Goal: Contribute content

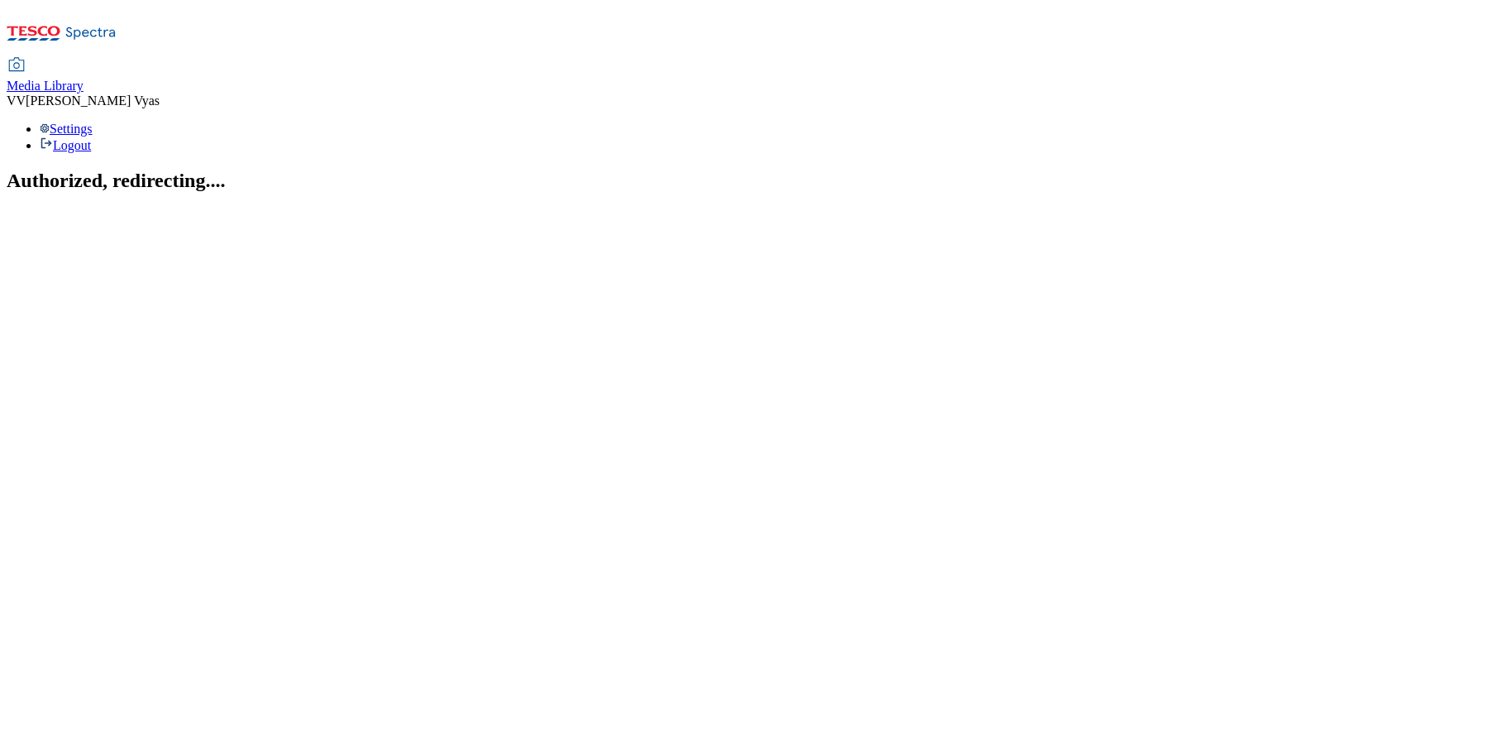
click at [84, 79] on span "Media Library" at bounding box center [45, 86] width 77 height 14
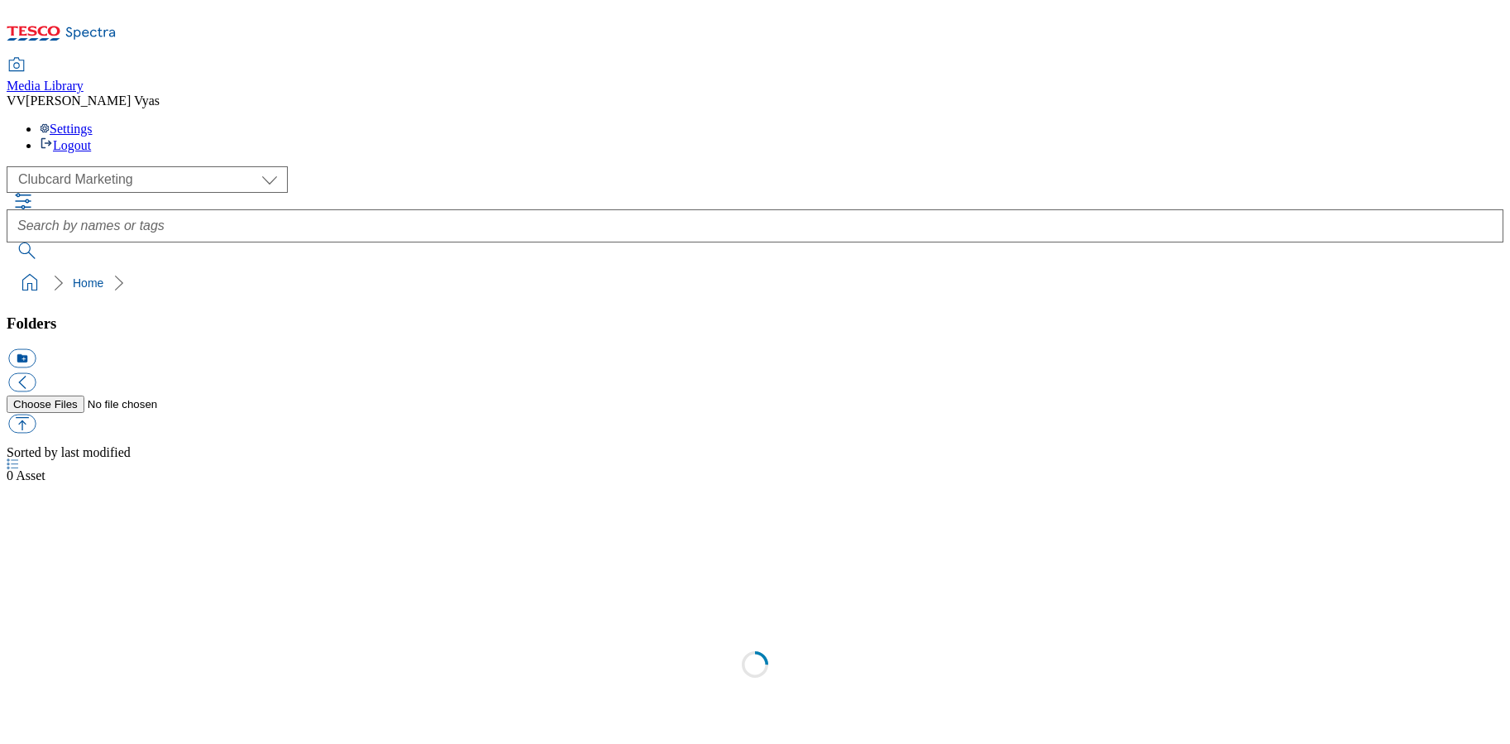
scroll to position [2, 0]
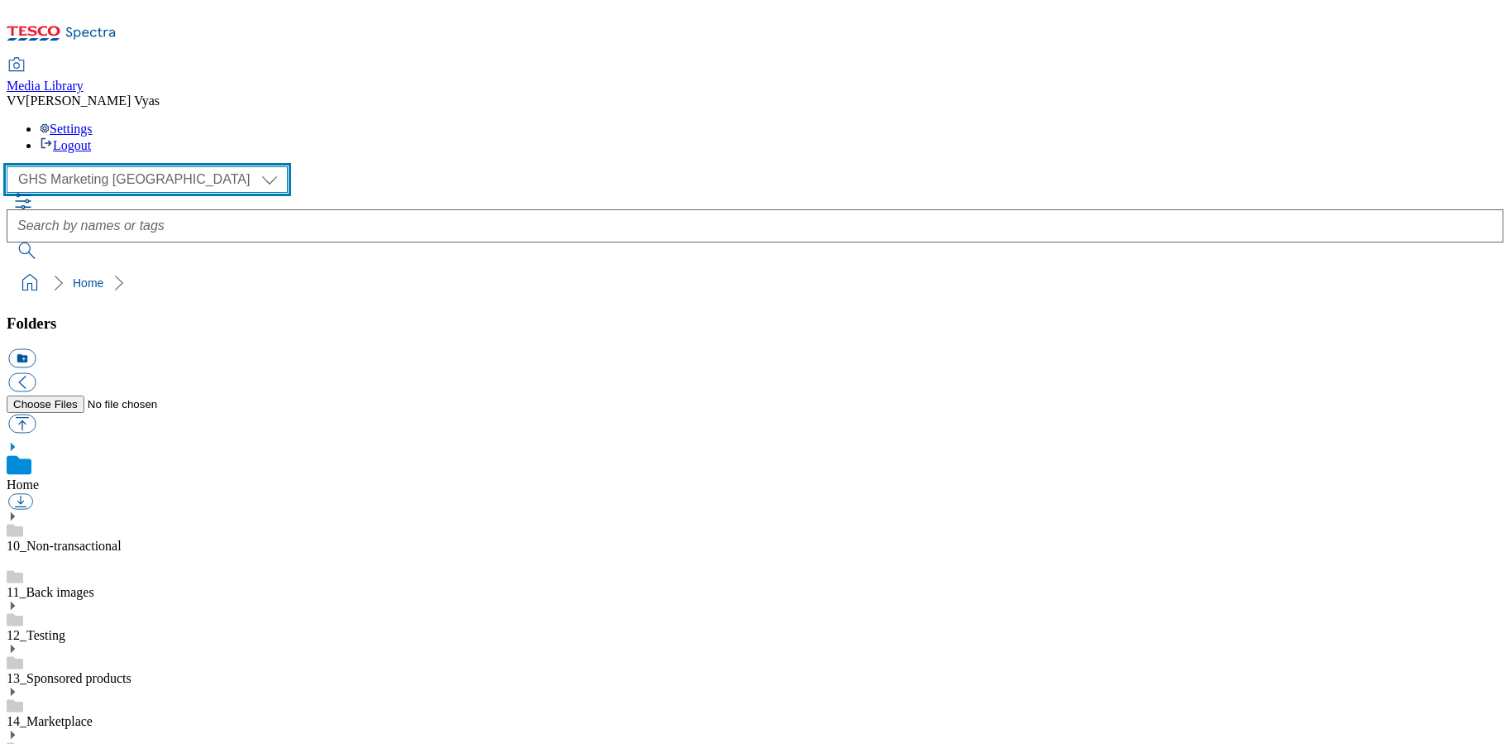
scroll to position [12, 0]
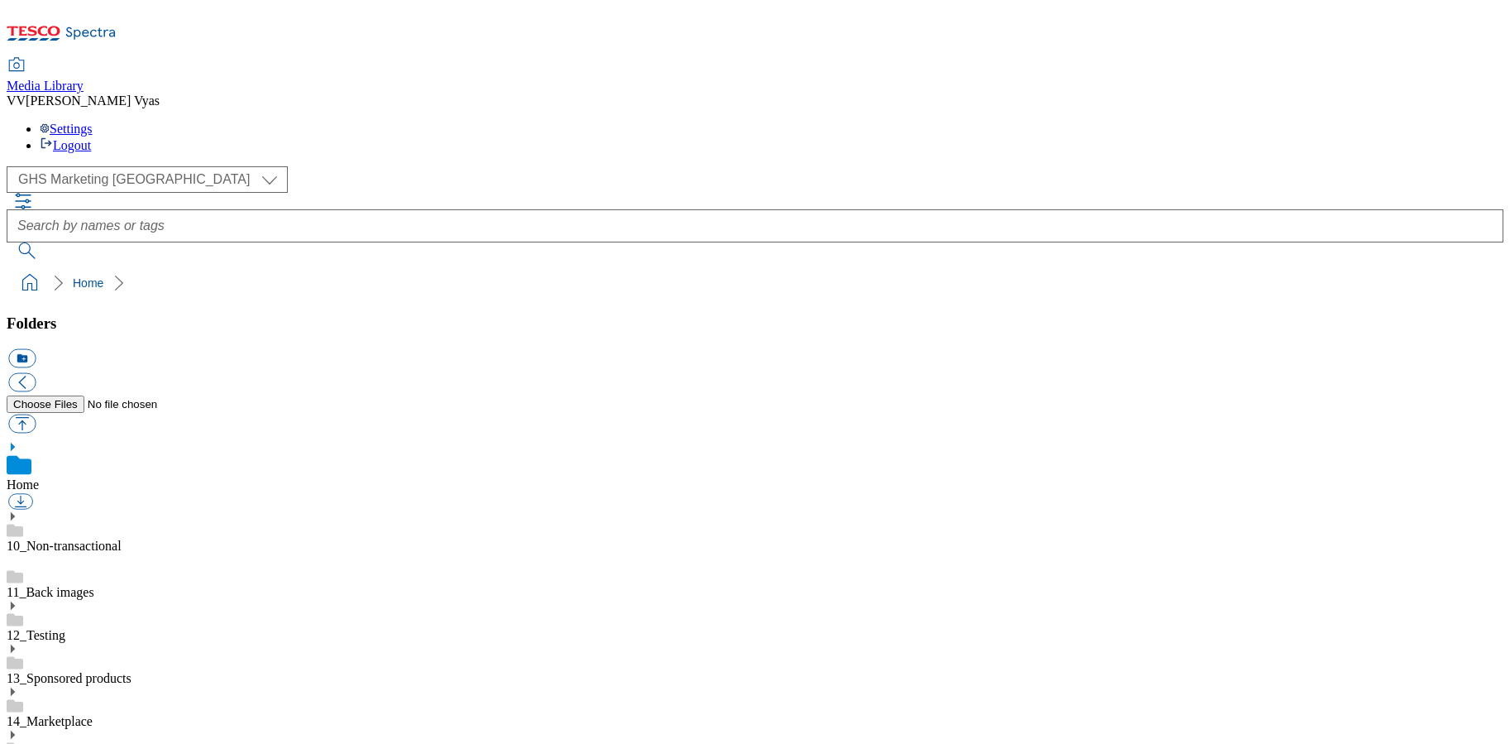
scroll to position [488, 0]
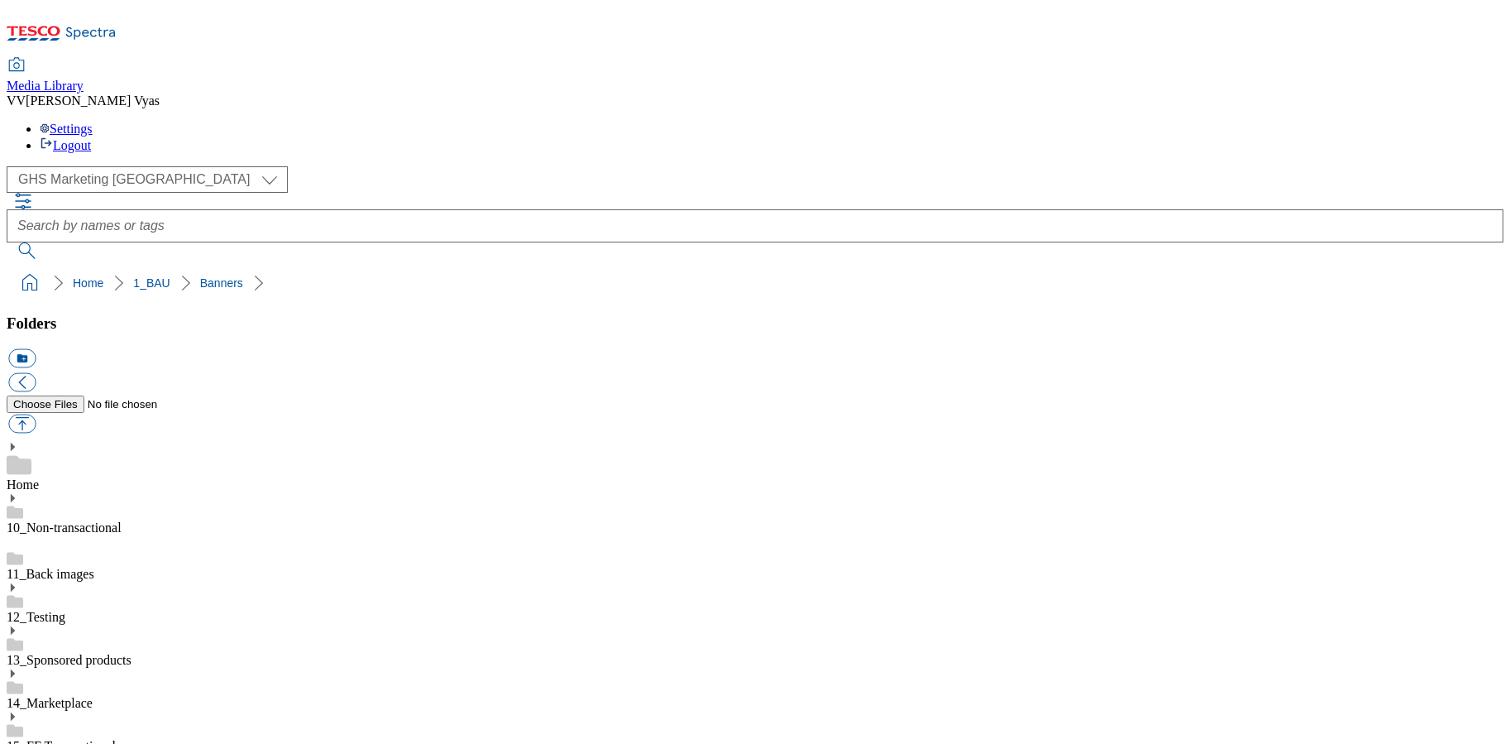
scroll to position [69, 0]
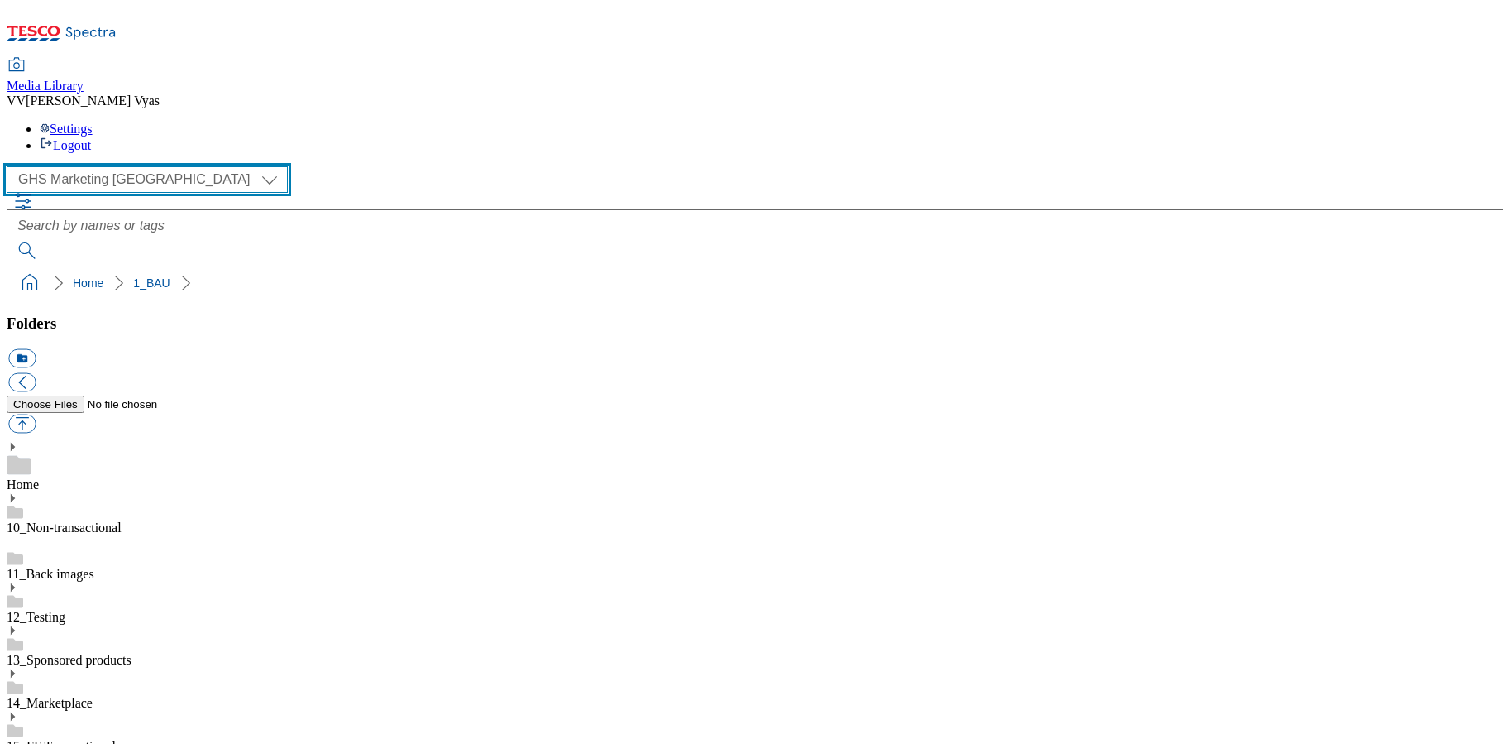
select select "flare-ghs-roi"
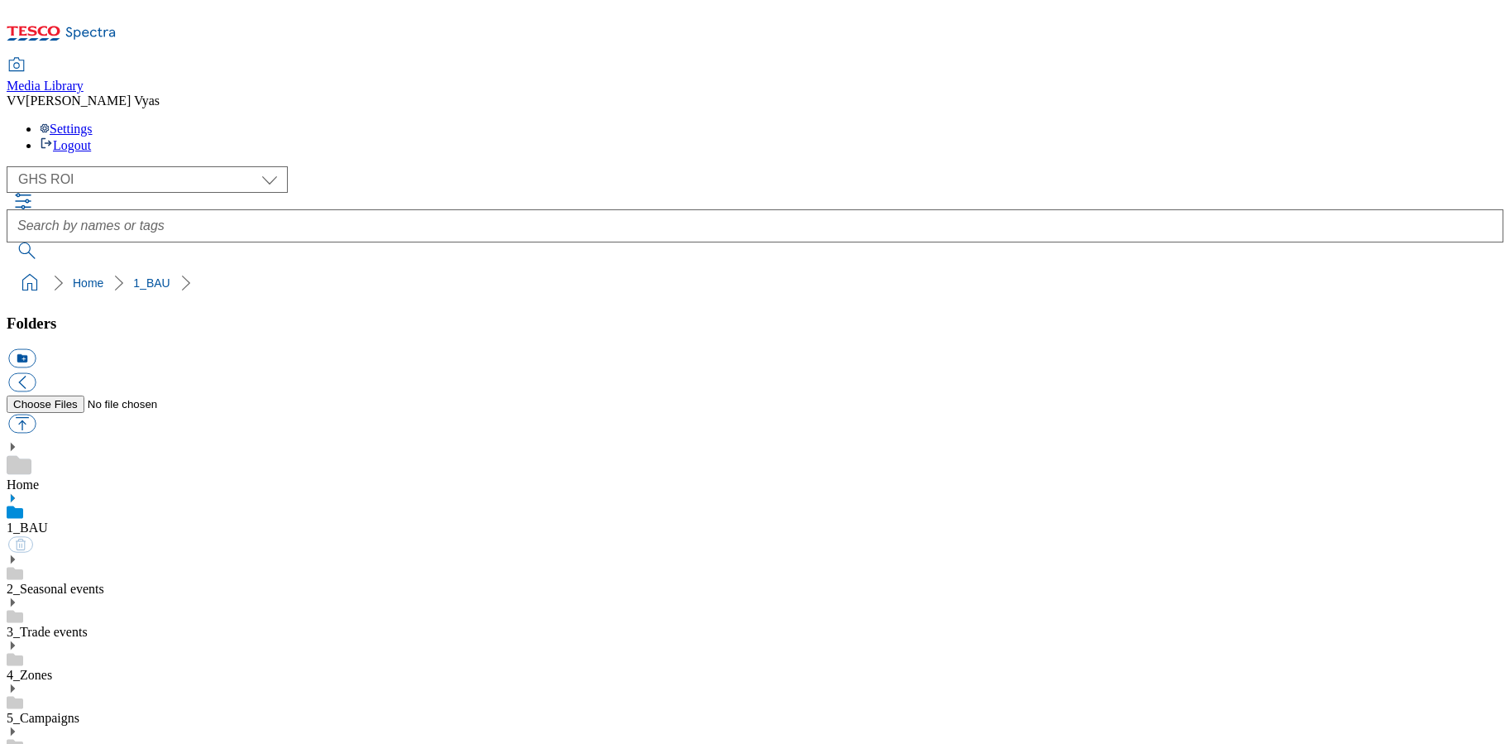
click at [15, 494] on use at bounding box center [13, 498] width 4 height 8
click at [18, 682] on icon at bounding box center [13, 688] width 12 height 12
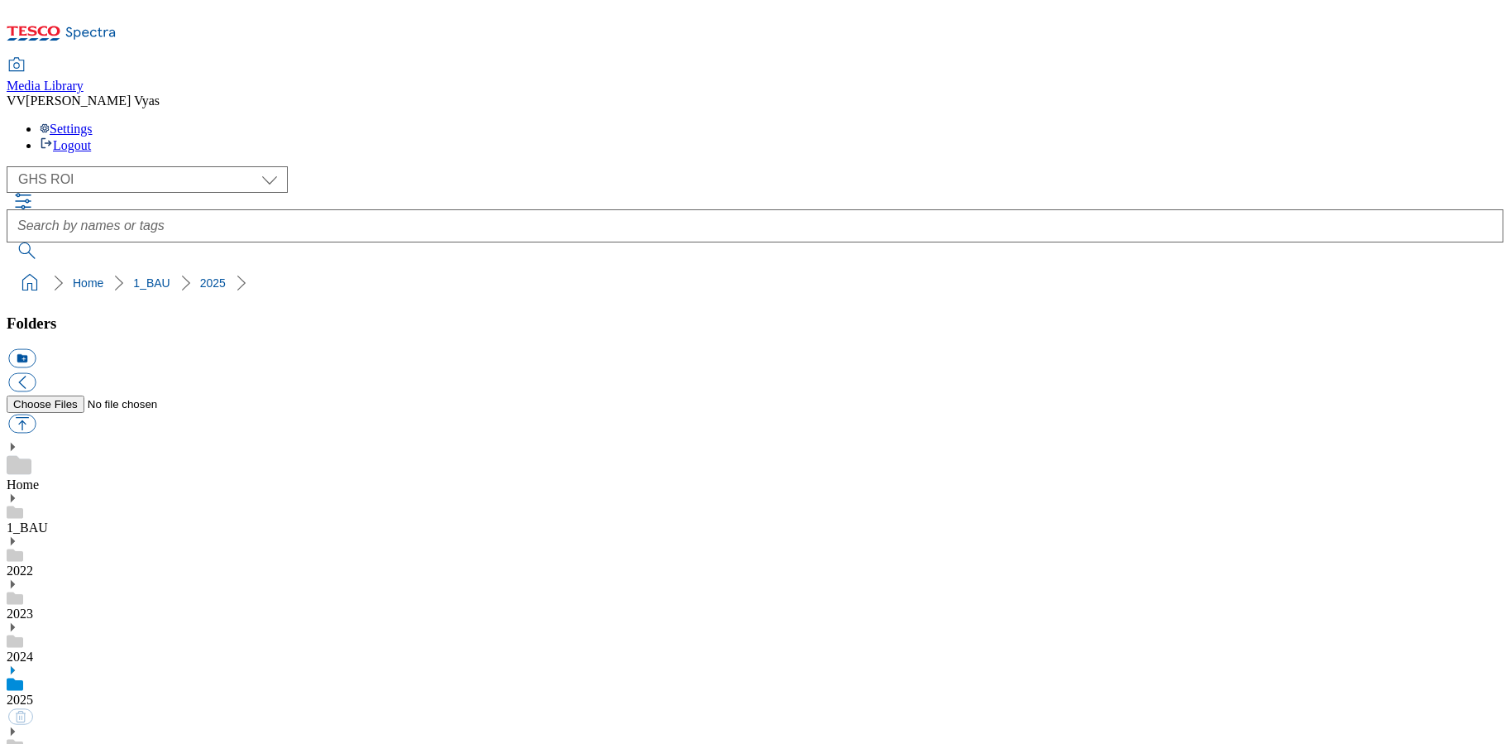
scroll to position [0, 0]
click at [15, 494] on use at bounding box center [13, 498] width 4 height 8
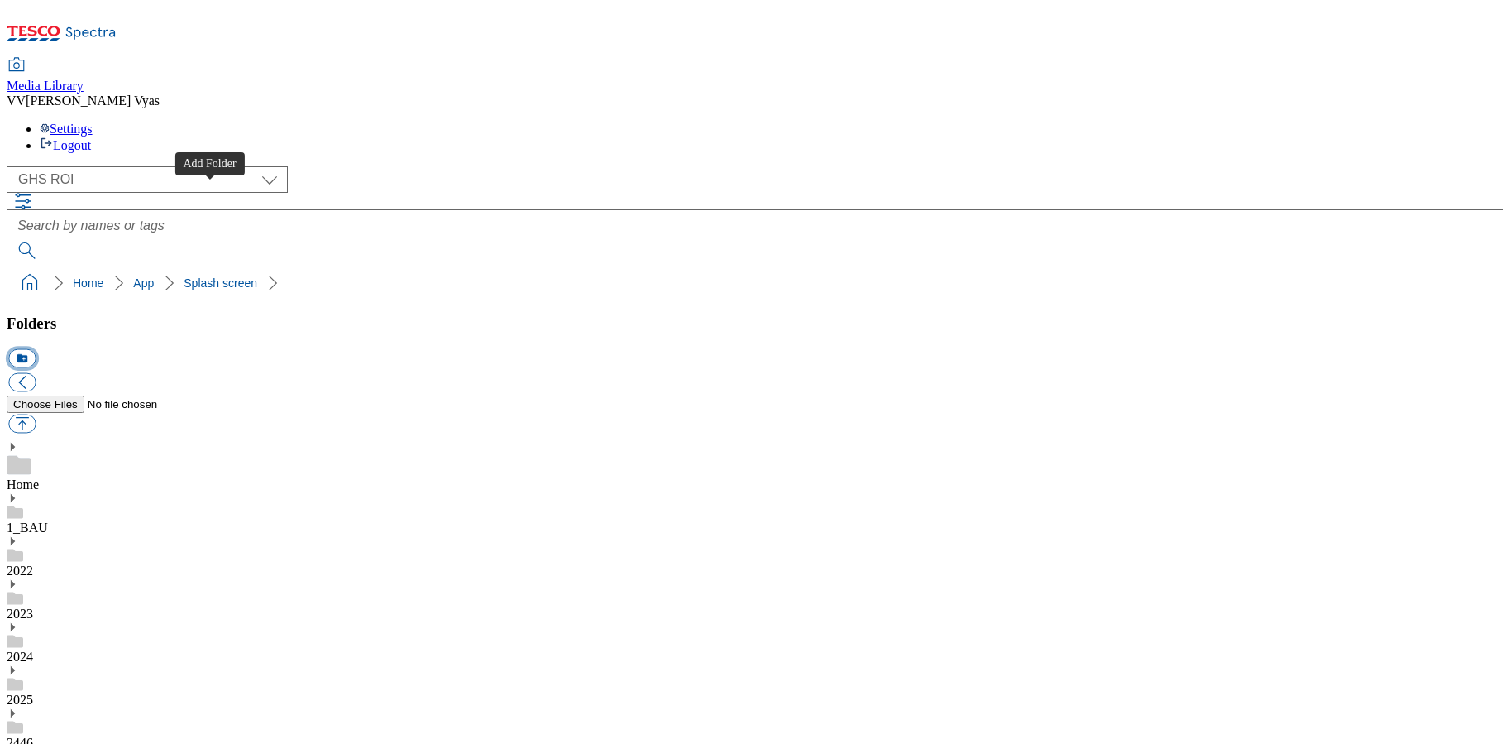
click at [36, 349] on button "icon_new_folder" at bounding box center [21, 358] width 27 height 19
type input "2530"
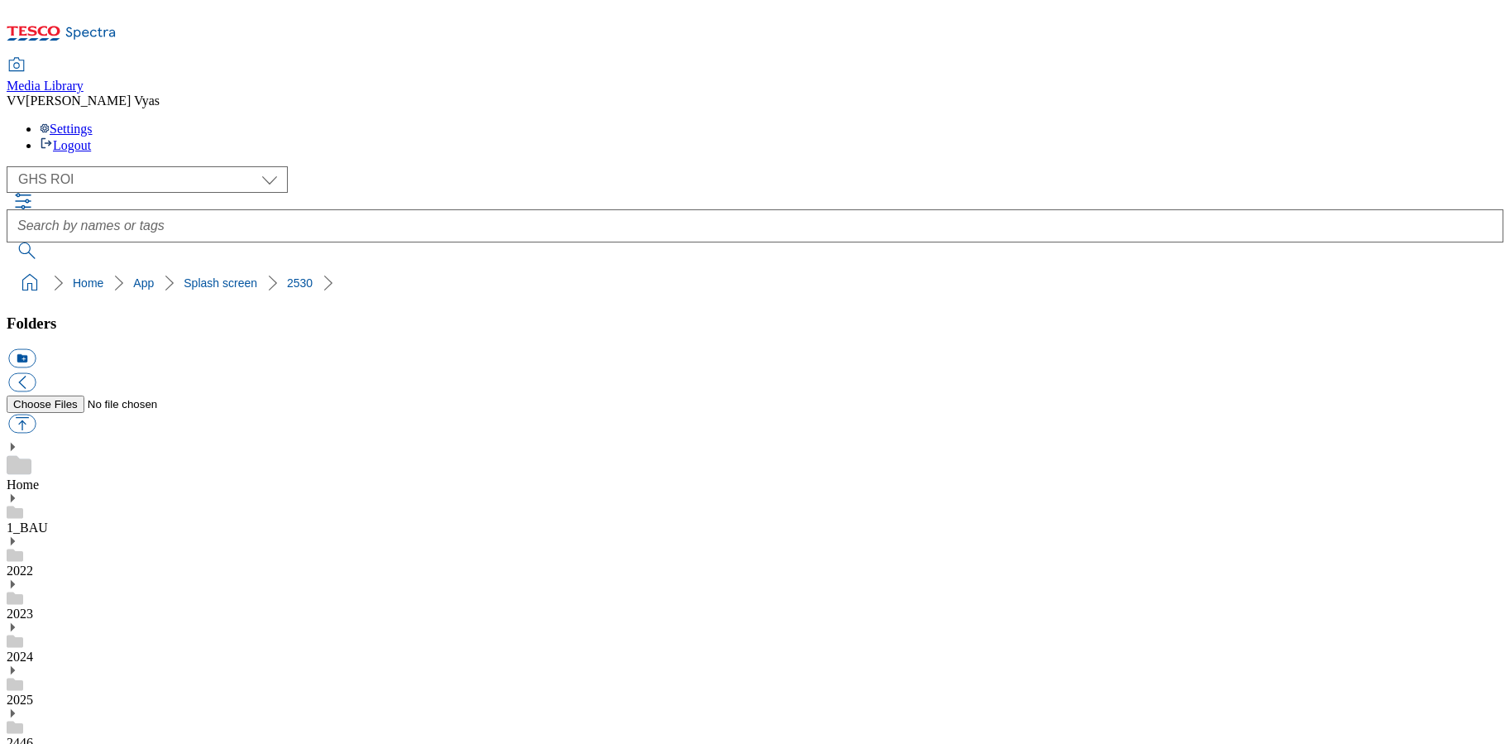
scroll to position [77, 0]
click at [36, 414] on button "button" at bounding box center [21, 423] width 27 height 19
type input "C:\fakepath\2530-WF-471279-Bloo_Splashscreen_Mobile.jpg"
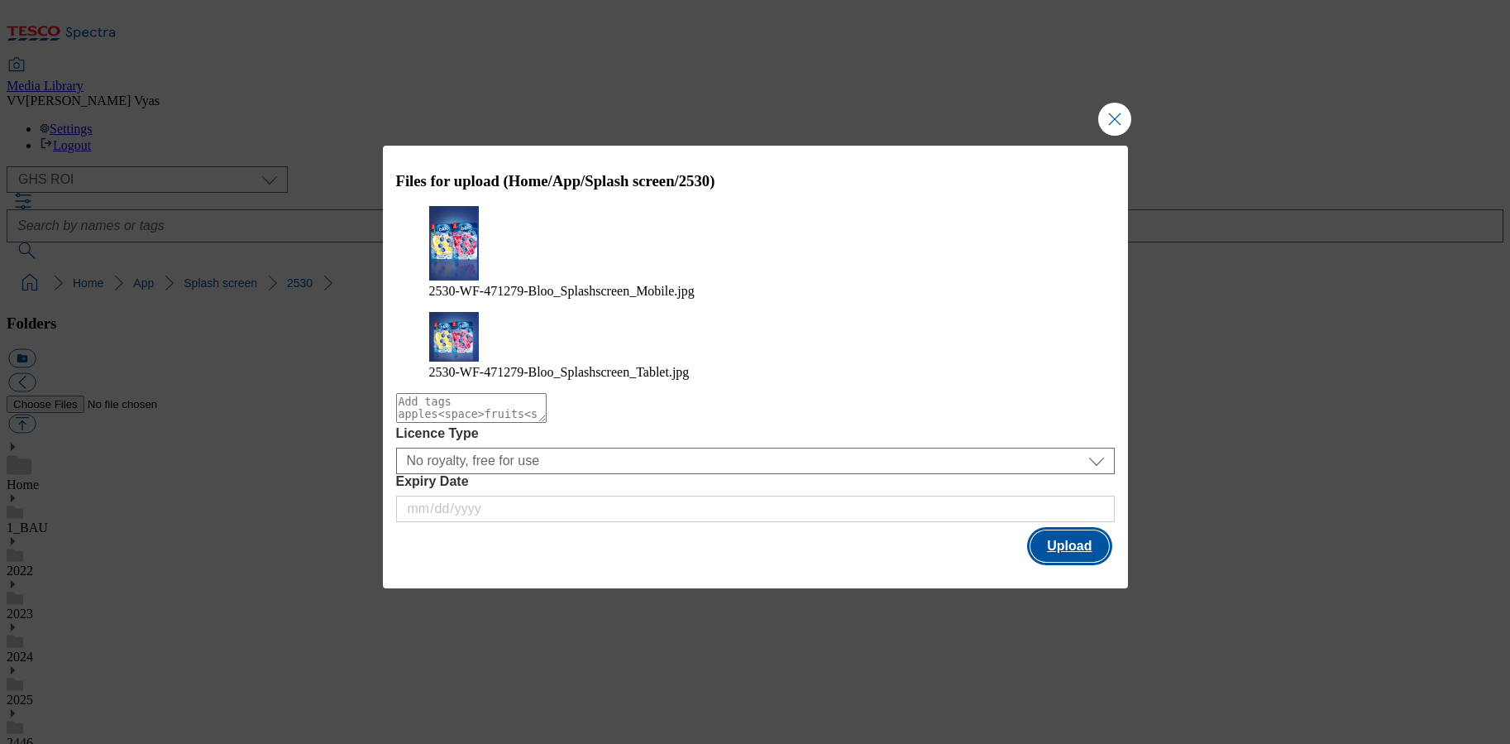
click at [1065, 530] on button "Upload" at bounding box center [1070, 545] width 78 height 31
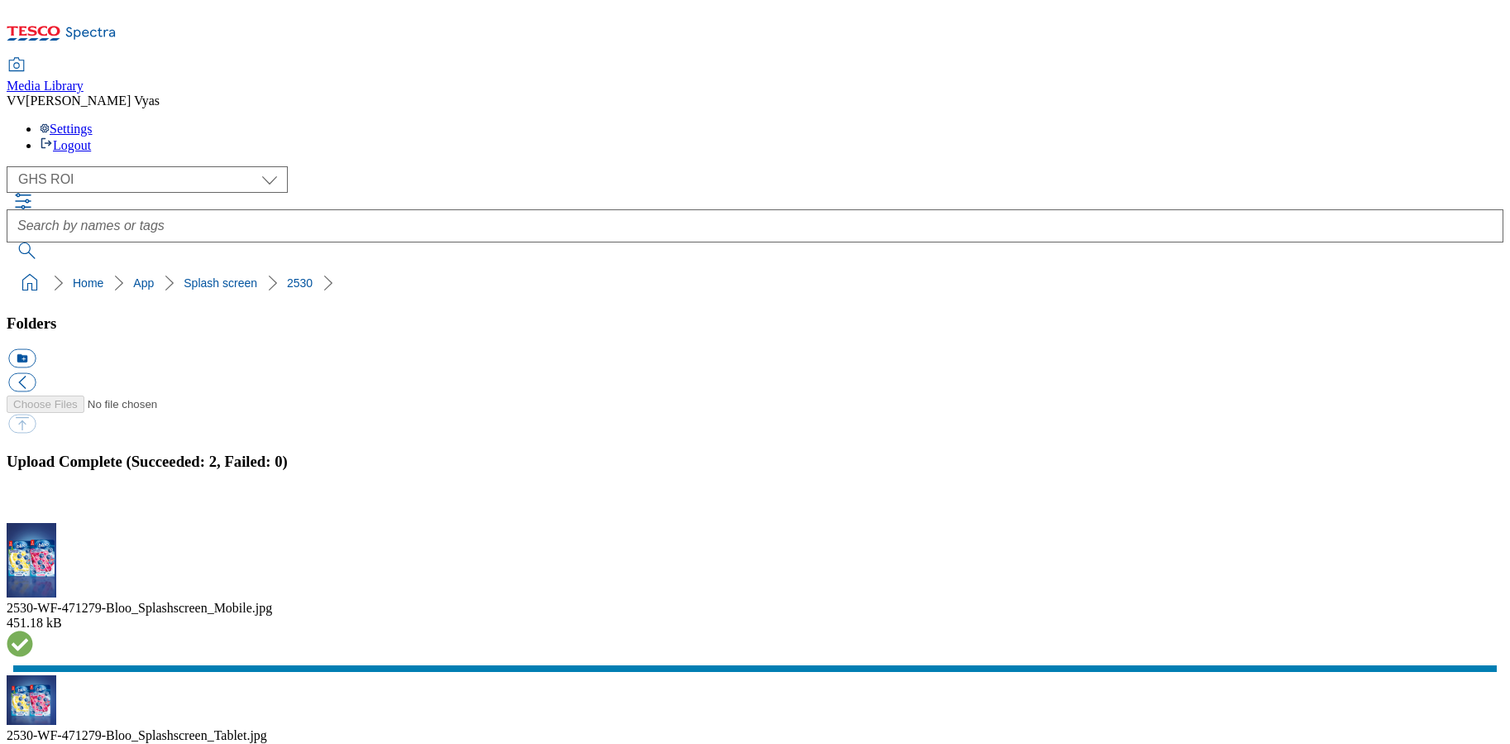
drag, startPoint x: 1490, startPoint y: 392, endPoint x: 1429, endPoint y: 392, distance: 61.2
click at [33, 505] on button "button" at bounding box center [20, 513] width 25 height 16
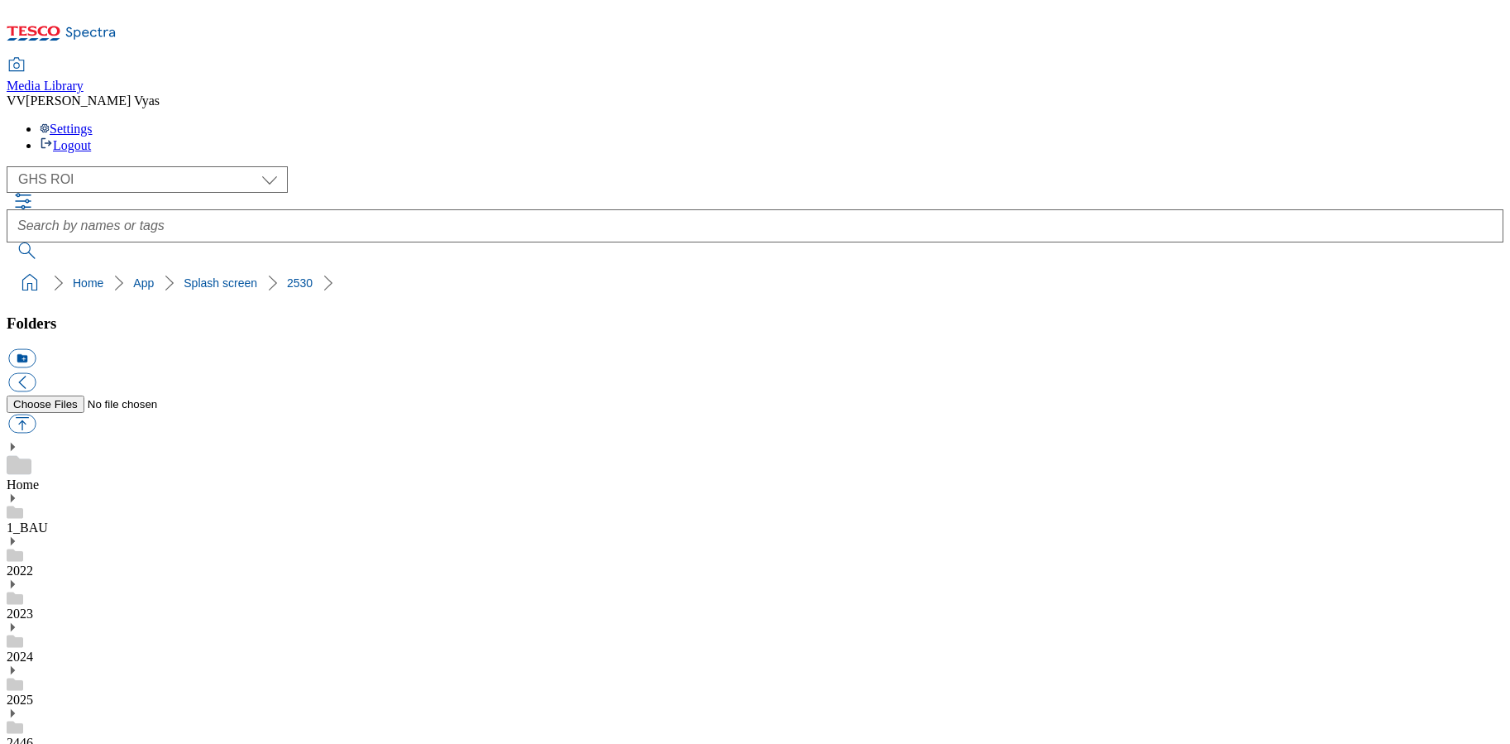
drag, startPoint x: 155, startPoint y: 515, endPoint x: 145, endPoint y: 525, distance: 14.6
drag, startPoint x: 178, startPoint y: 158, endPoint x: 11, endPoint y: 160, distance: 167.1
click at [17, 267] on ol "Home App Splash screen 2530" at bounding box center [760, 282] width 1487 height 31
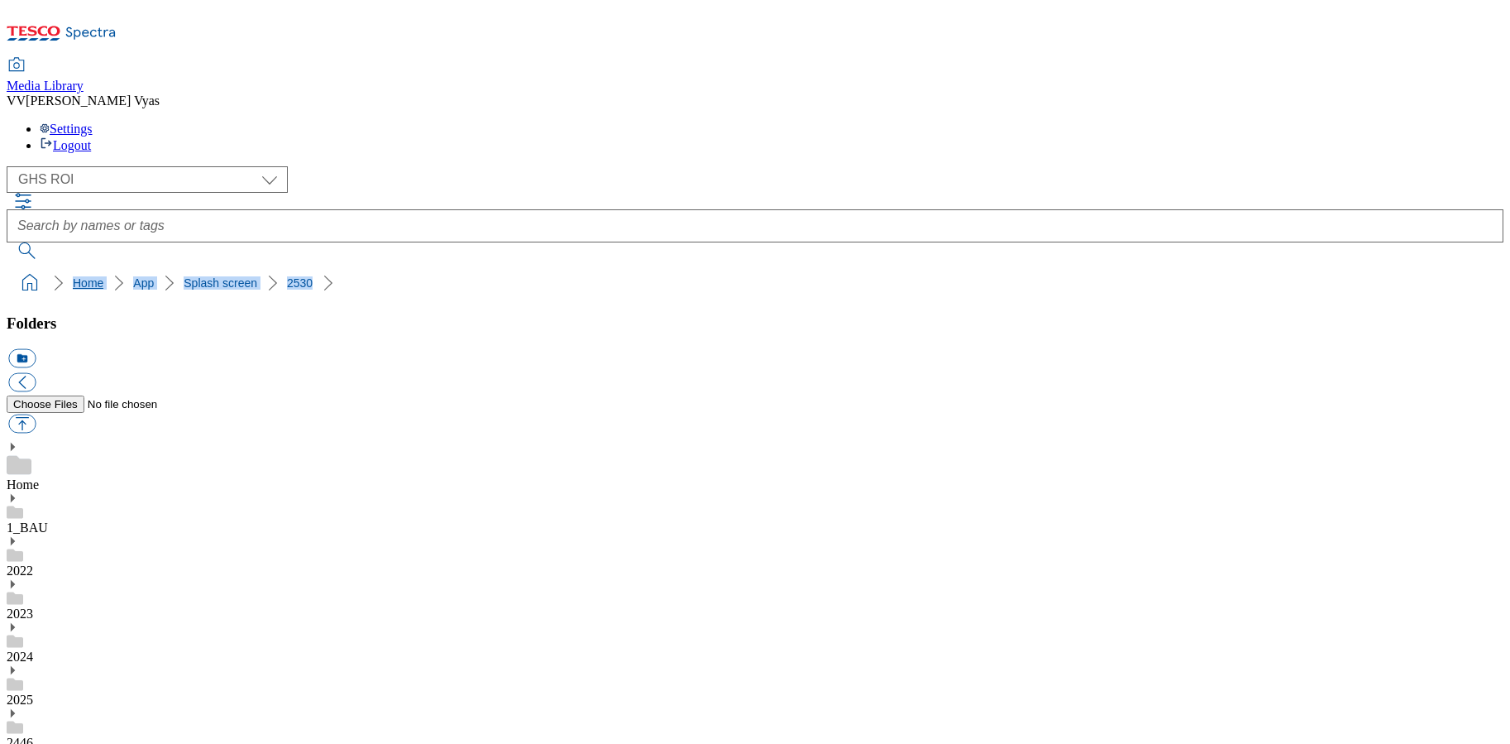
copy ol "Home App Splash screen 2530"
